Goal: Communication & Community: Answer question/provide support

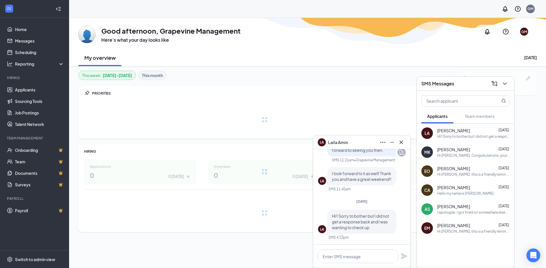
click at [395, 142] on button at bounding box center [391, 142] width 9 height 9
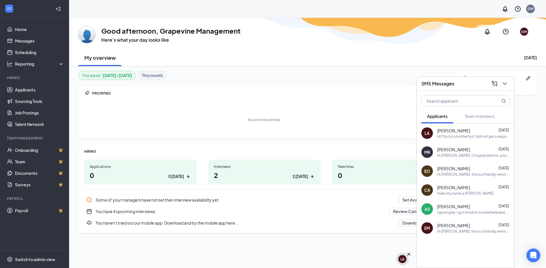
click at [401, 260] on div "LA" at bounding box center [402, 259] width 4 height 5
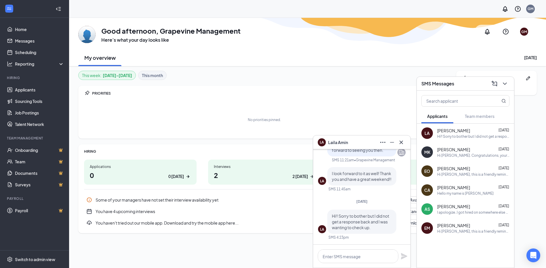
click at [325, 140] on icon "Cross" at bounding box center [325, 140] width 6 height 6
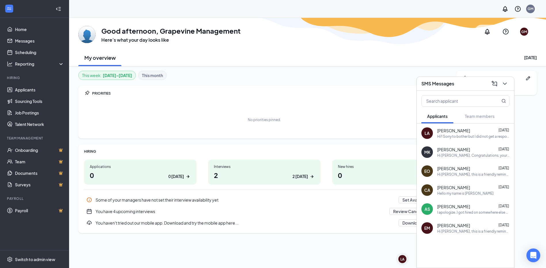
click at [426, 134] on div "LA" at bounding box center [426, 133] width 5 height 6
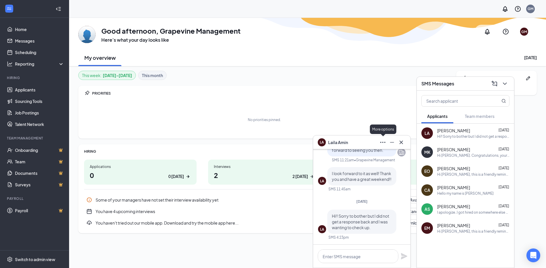
click at [384, 144] on icon "Ellipses" at bounding box center [382, 142] width 7 height 7
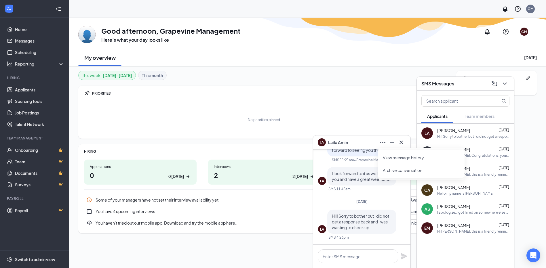
click at [394, 161] on link "View message history" at bounding box center [421, 158] width 77 height 6
